Goal: Task Accomplishment & Management: Use online tool/utility

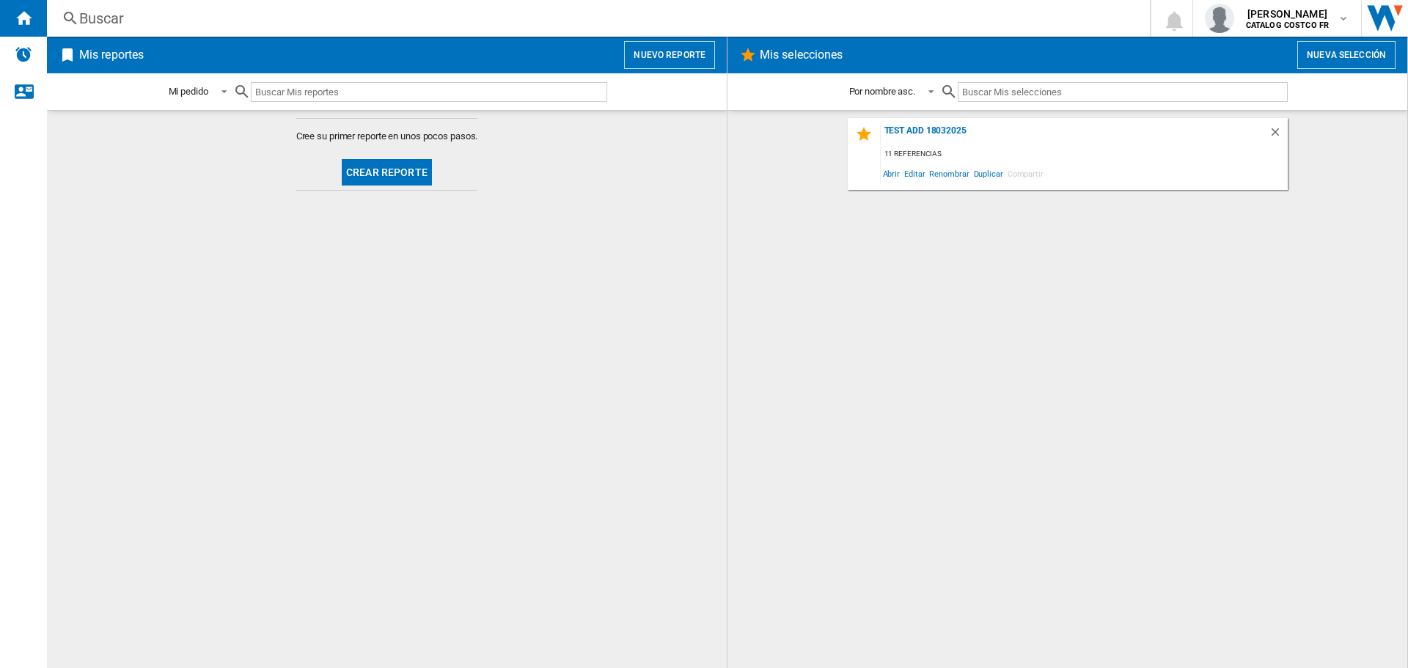
click at [394, 162] on button "Crear reporte" at bounding box center [387, 172] width 90 height 26
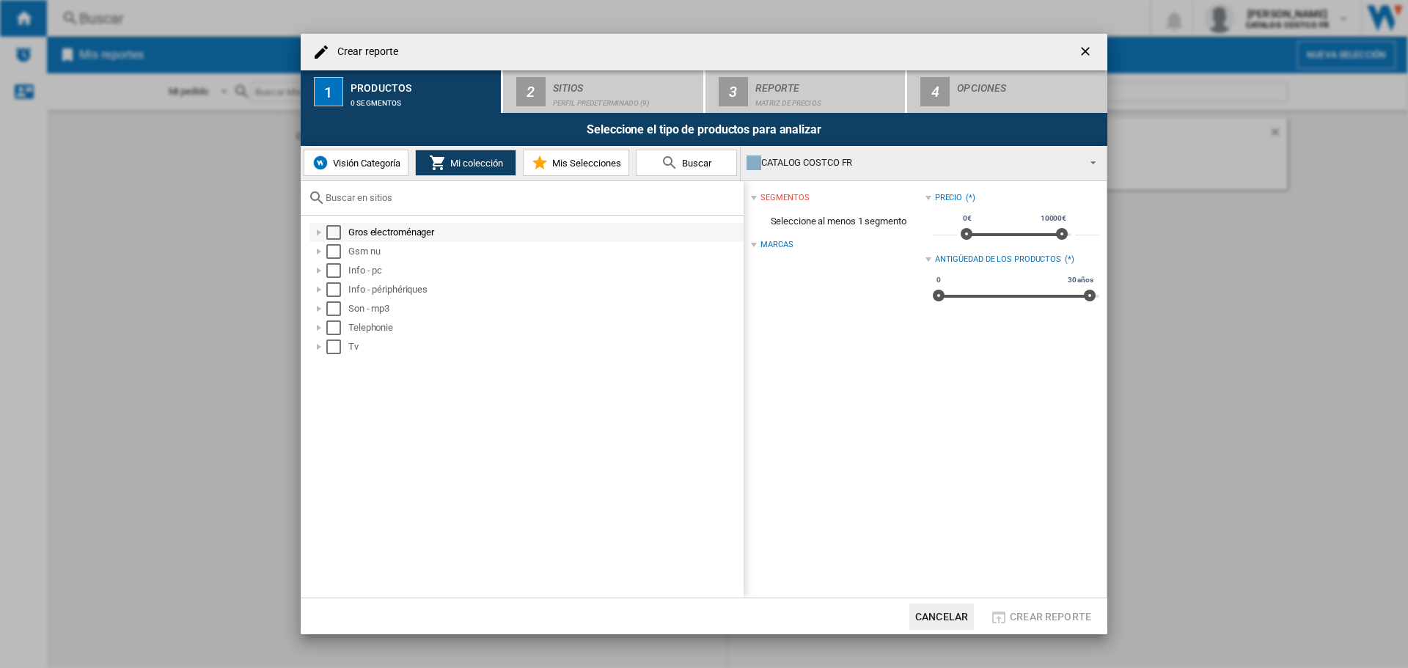
click at [335, 234] on div "Select" at bounding box center [333, 232] width 15 height 15
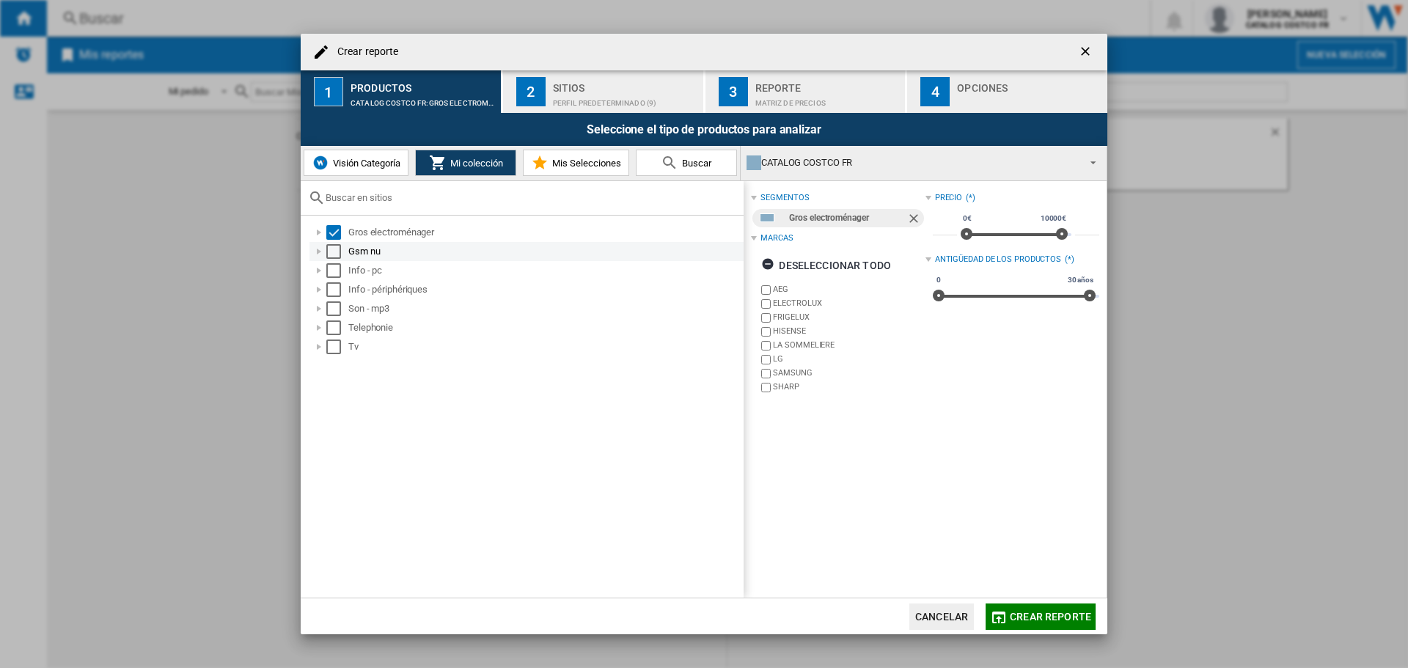
click at [336, 250] on div "Select" at bounding box center [333, 251] width 15 height 15
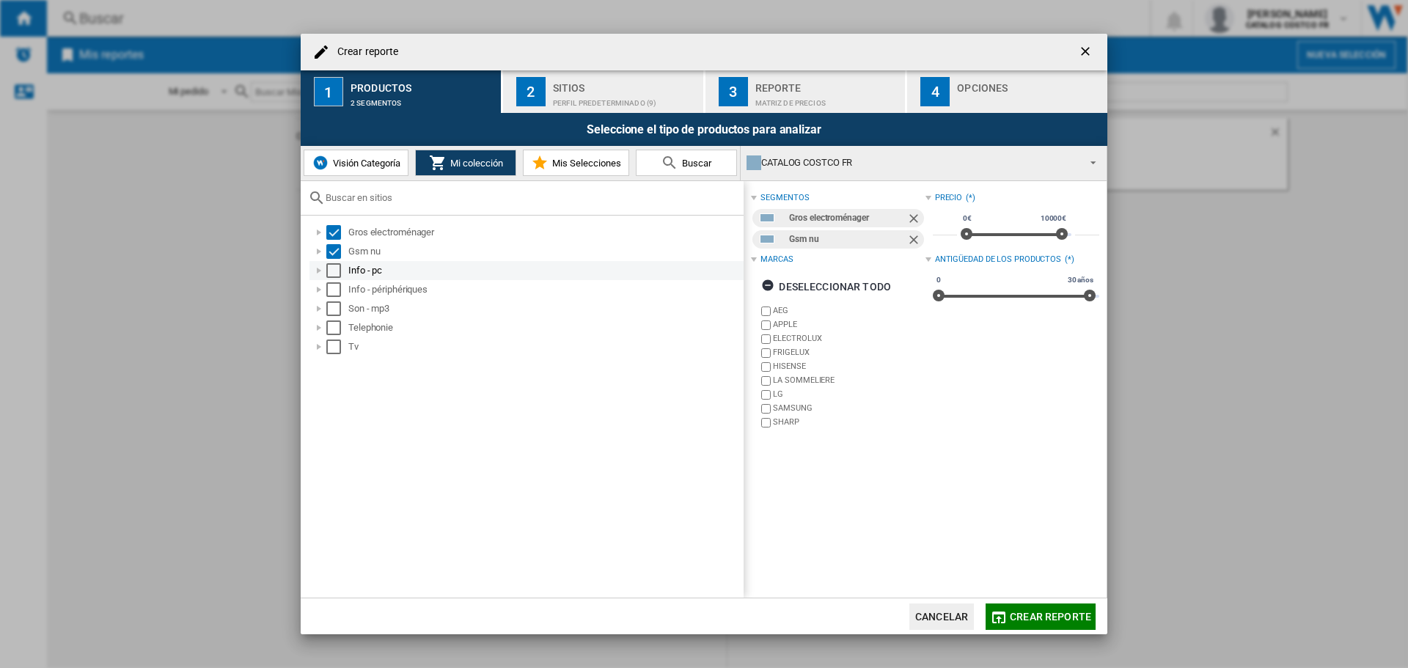
click at [334, 271] on div "Select" at bounding box center [333, 270] width 15 height 15
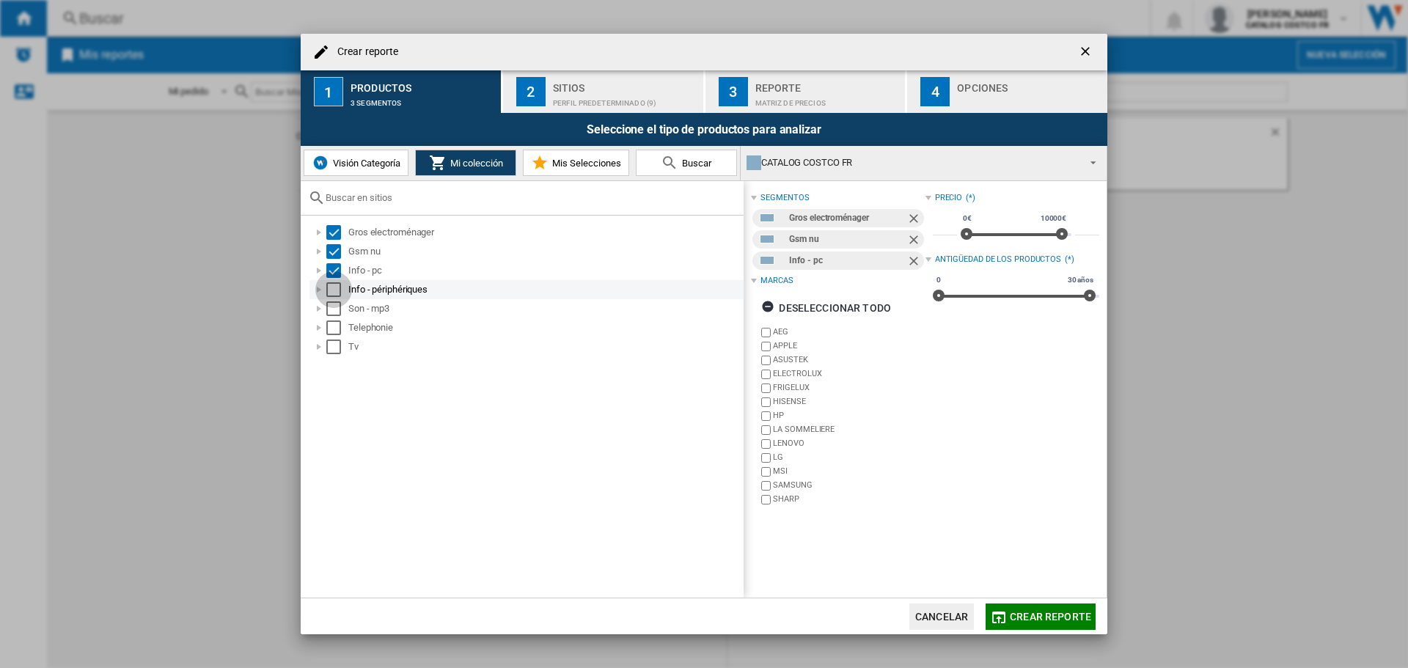
click at [332, 285] on div "Select" at bounding box center [333, 289] width 15 height 15
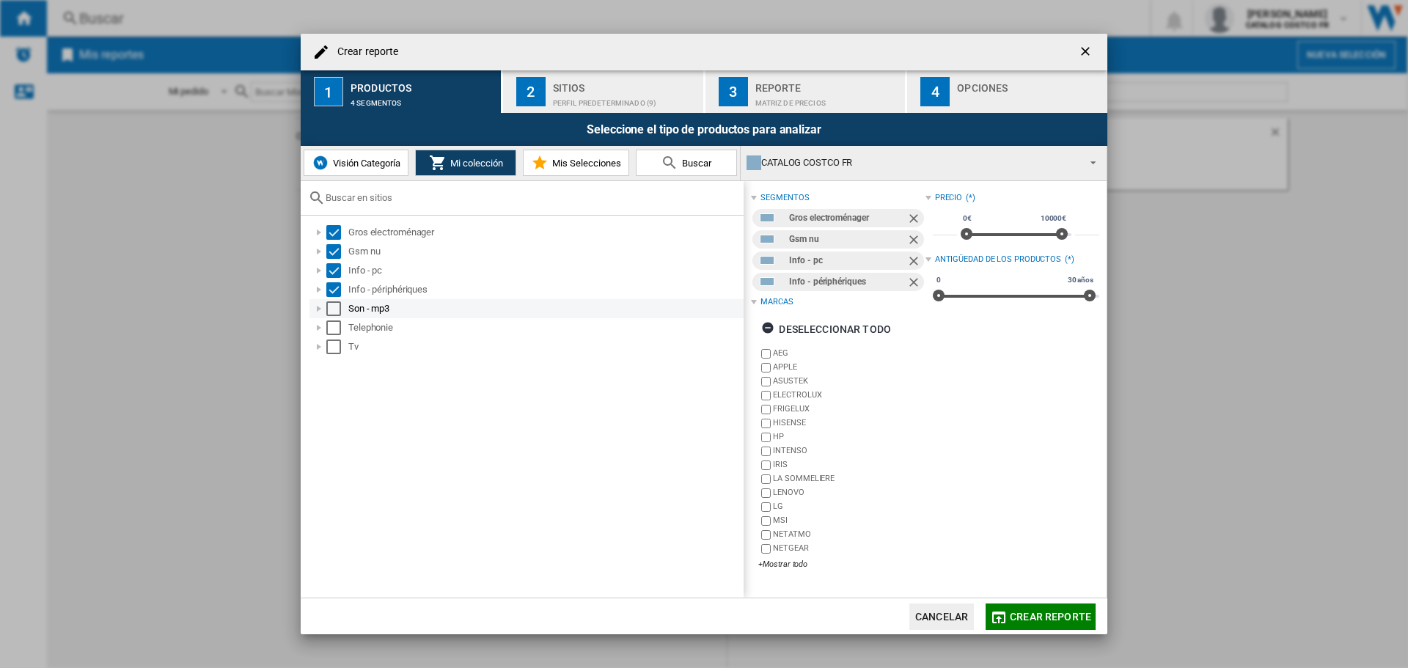
click at [334, 307] on div "Select" at bounding box center [333, 308] width 15 height 15
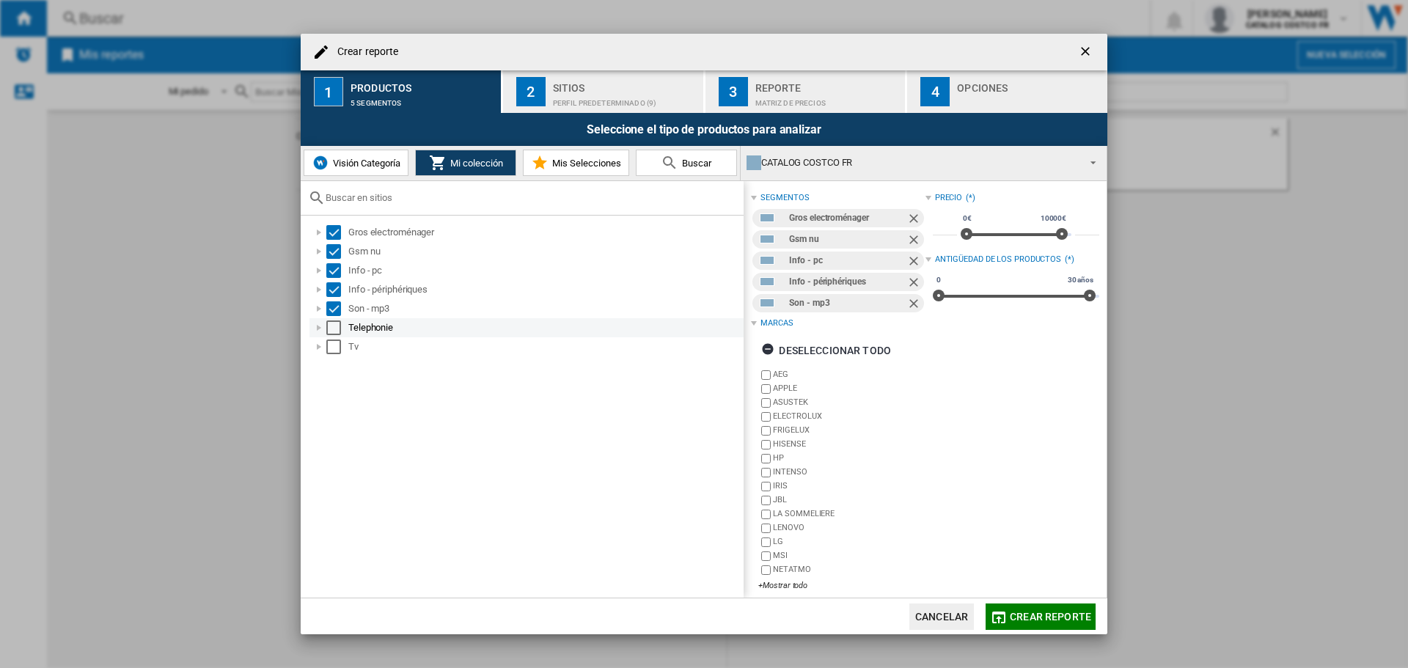
click at [334, 326] on div "Select" at bounding box center [333, 328] width 15 height 15
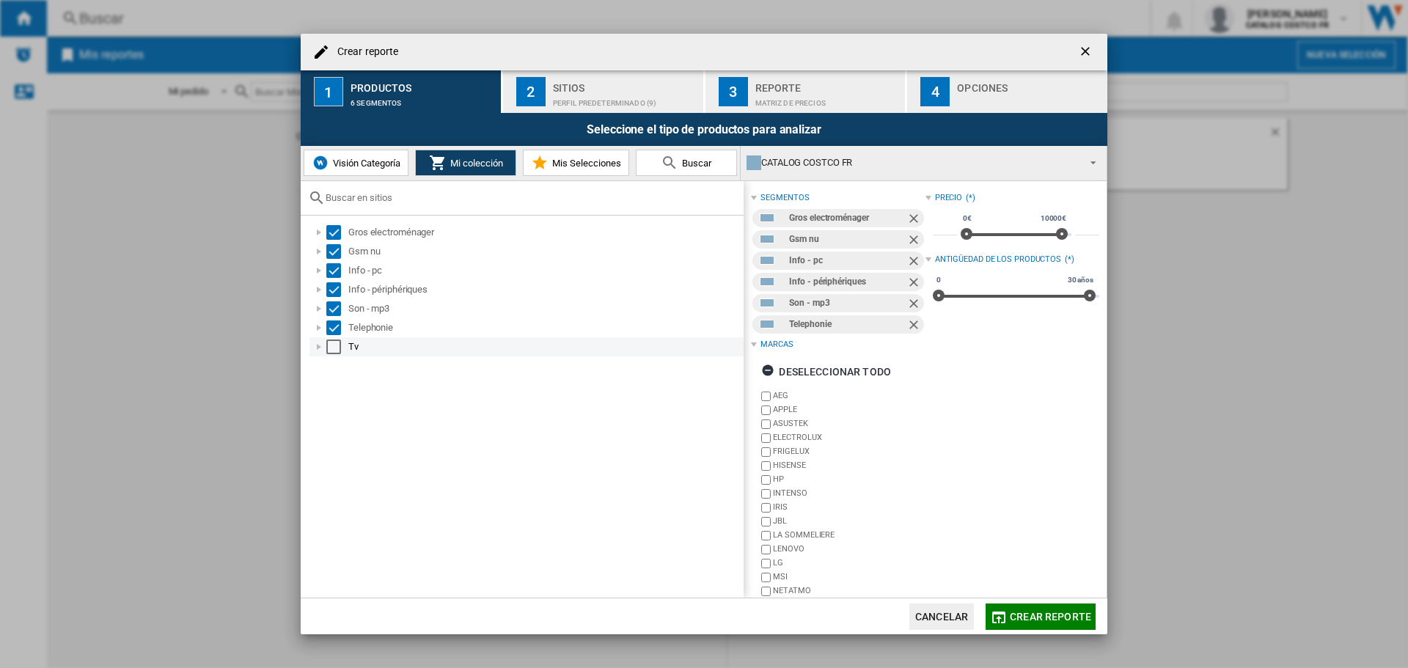
click at [334, 342] on div "Select" at bounding box center [333, 347] width 15 height 15
click at [623, 80] on div "Sitios" at bounding box center [625, 83] width 144 height 15
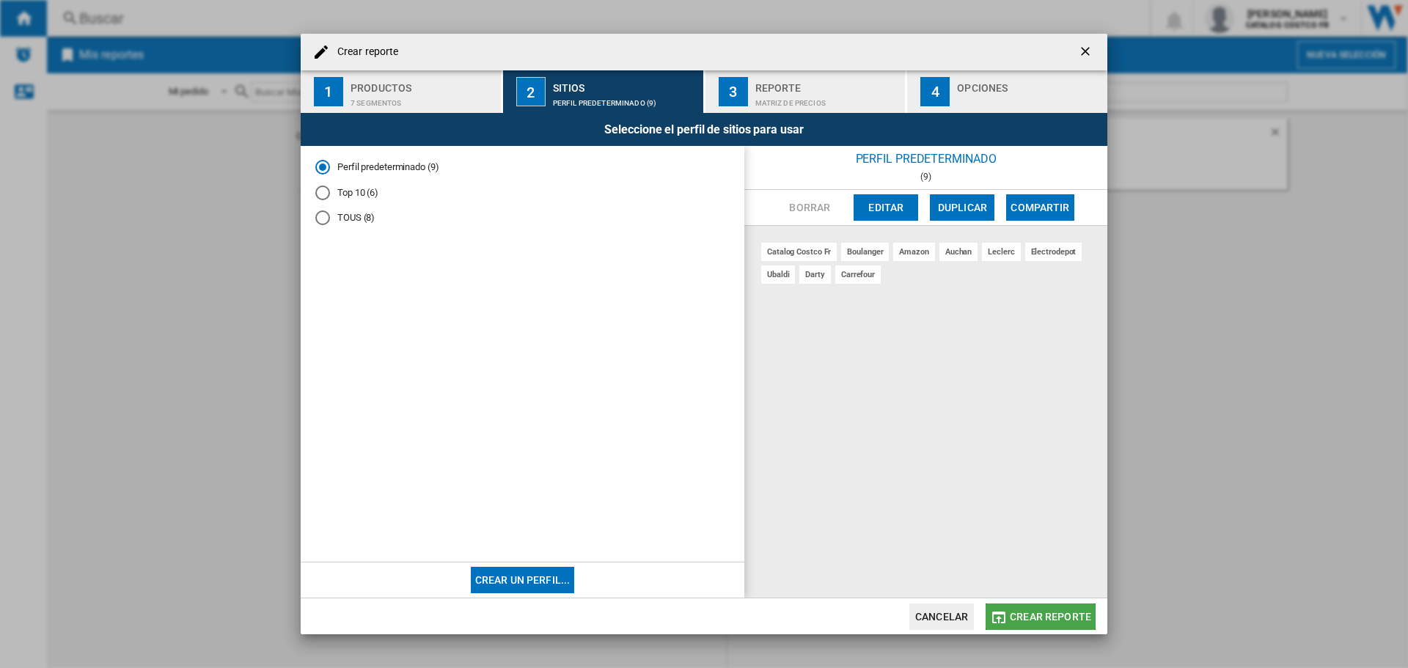
click at [1074, 612] on span "Crear reporte" at bounding box center [1050, 617] width 81 height 12
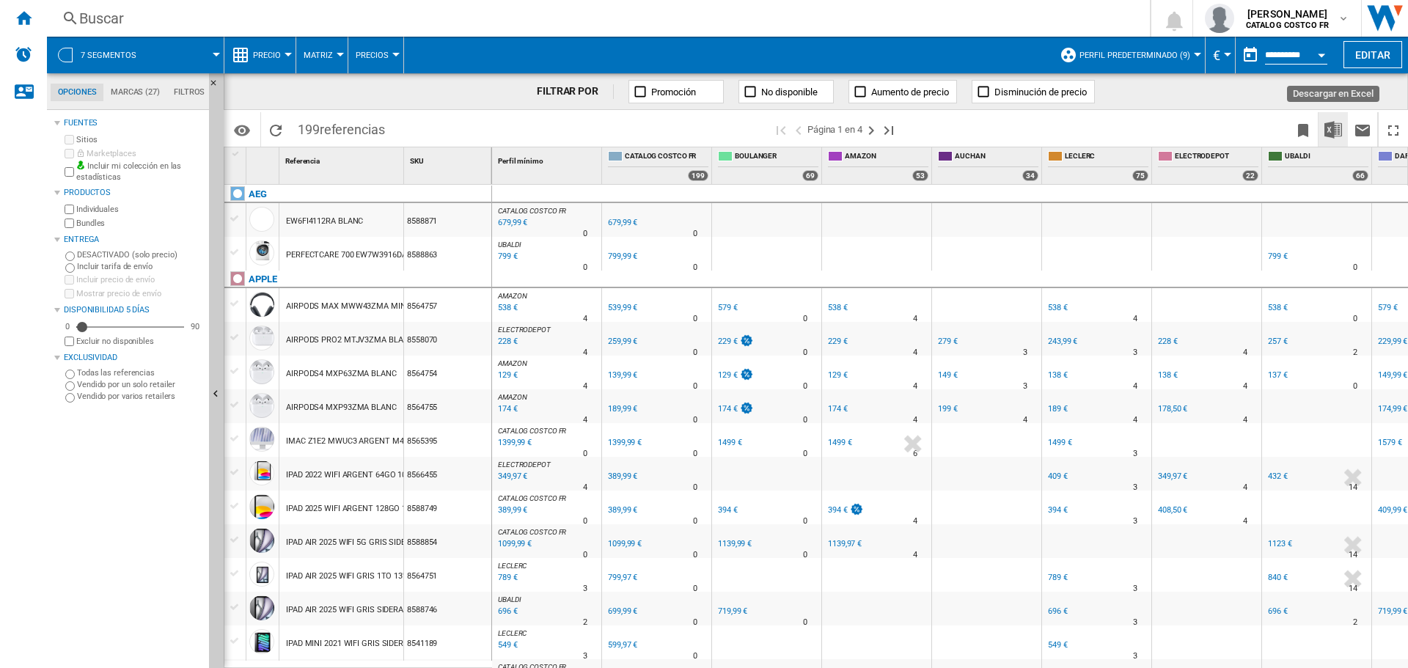
click at [1327, 132] on img "Descargar en Excel" at bounding box center [1334, 130] width 18 height 18
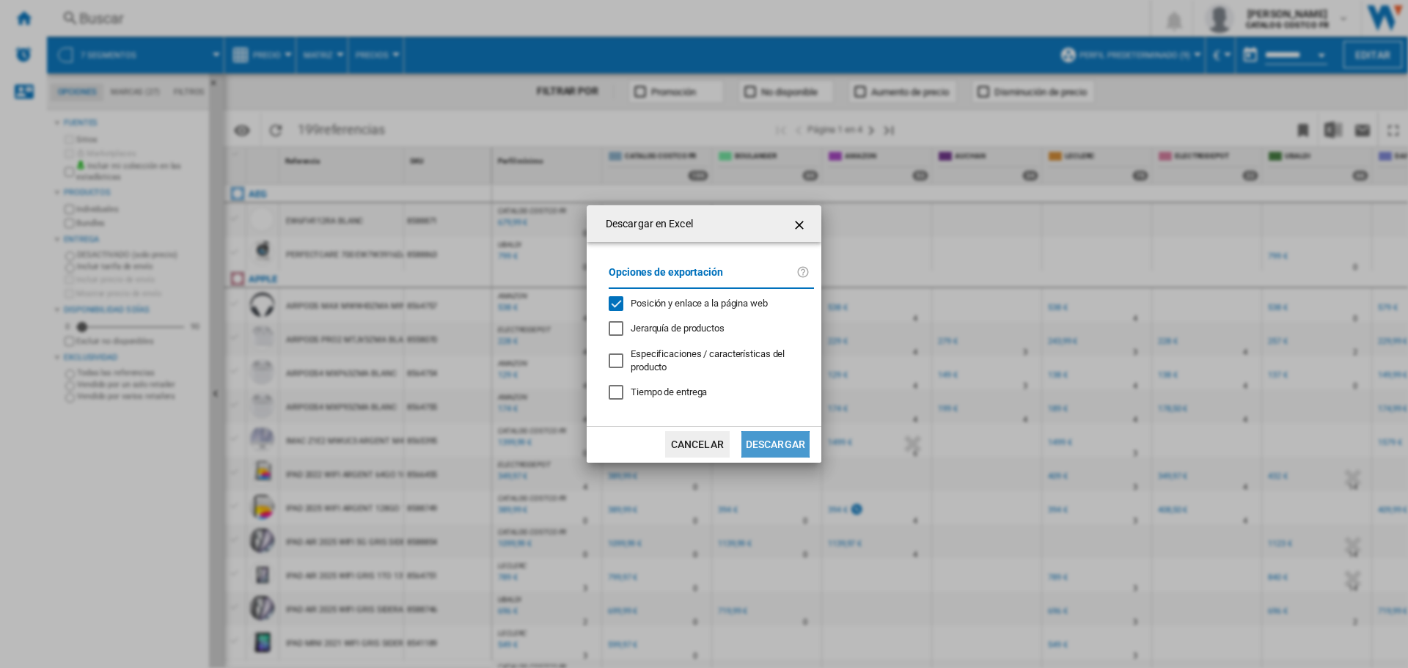
click at [790, 438] on button "Descargar" at bounding box center [775, 444] width 68 height 26
